Goal: Transaction & Acquisition: Subscribe to service/newsletter

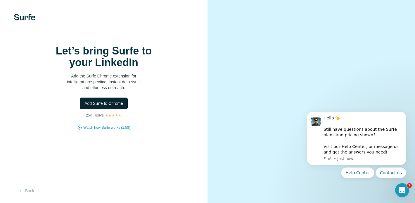
click at [119, 107] on span "Add Surfe to Chrome" at bounding box center [103, 104] width 39 height 6
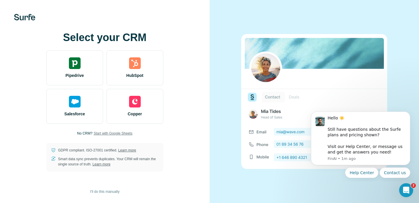
click at [128, 133] on span "Start with Google Sheets" at bounding box center [113, 133] width 39 height 5
